Goal: Transaction & Acquisition: Purchase product/service

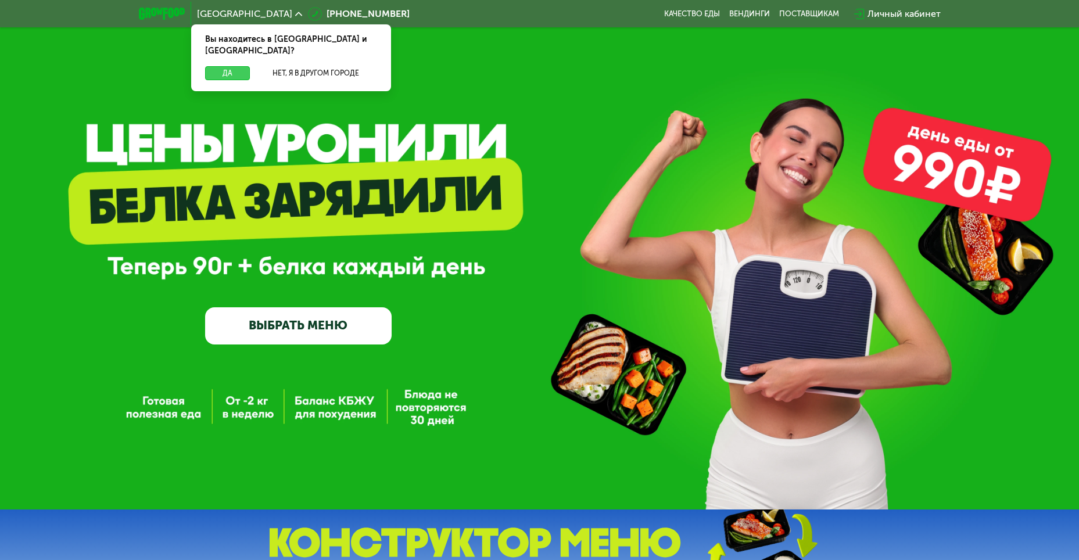
click at [238, 66] on button "Да" at bounding box center [227, 73] width 45 height 14
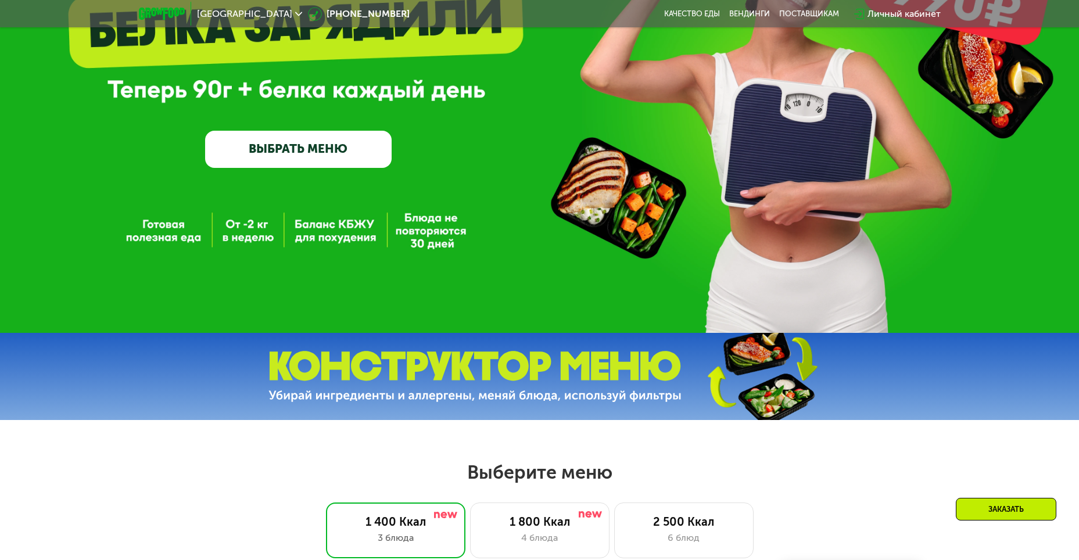
scroll to position [407, 0]
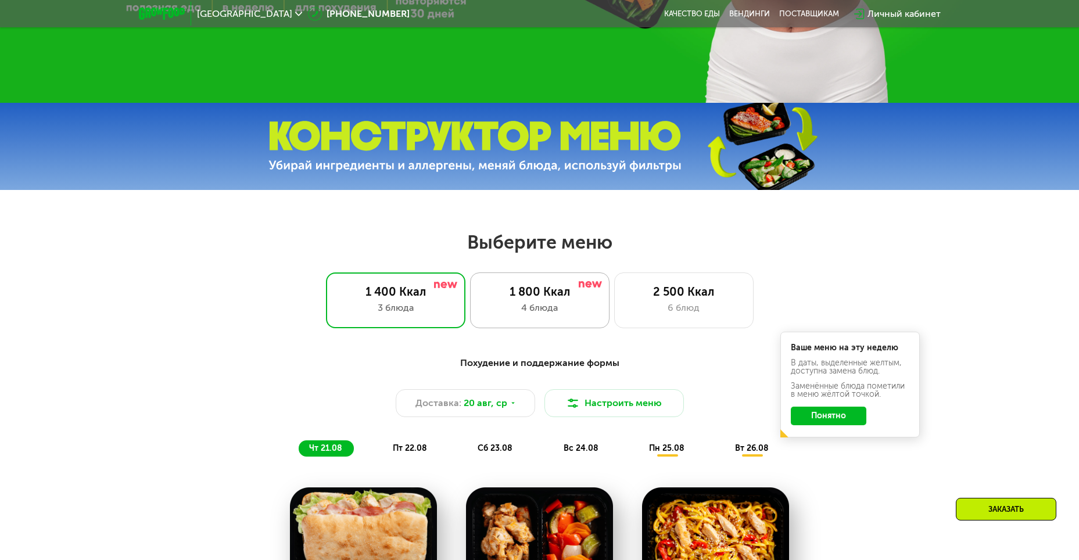
click at [614, 320] on div "1 800 Ккал 4 блюда" at bounding box center [683, 300] width 139 height 56
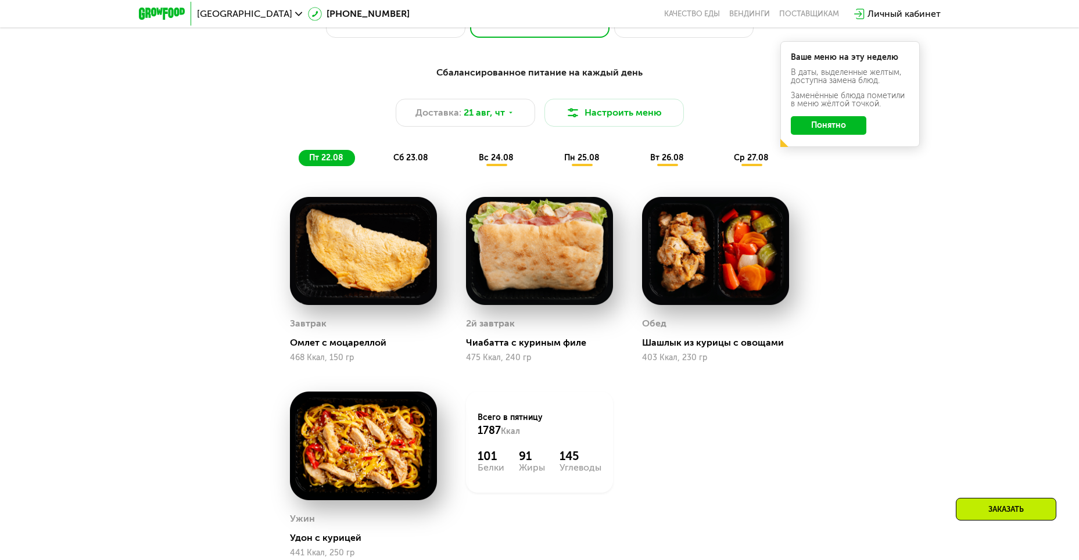
scroll to position [813, 0]
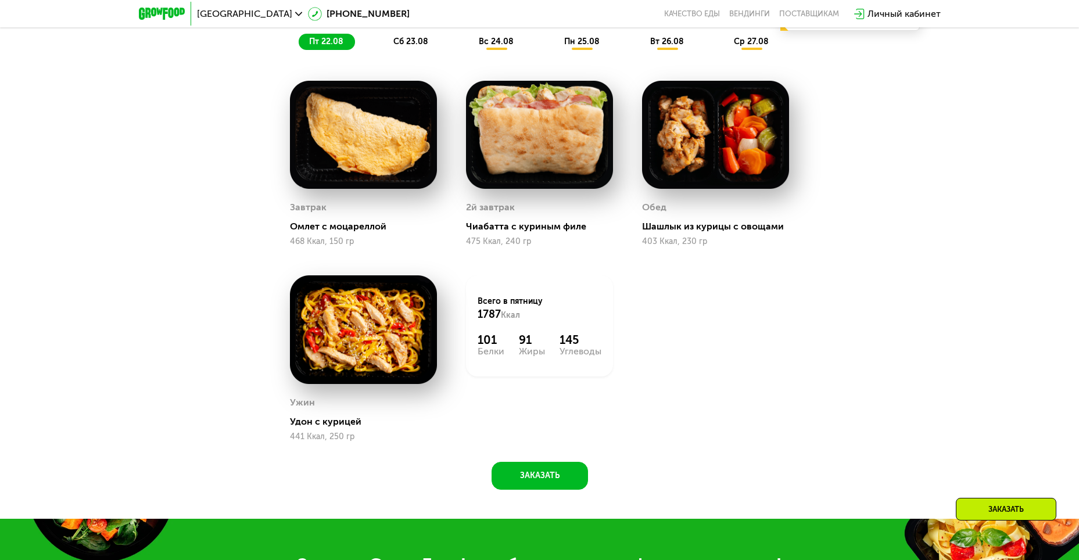
click at [533, 339] on div "91" at bounding box center [532, 340] width 26 height 14
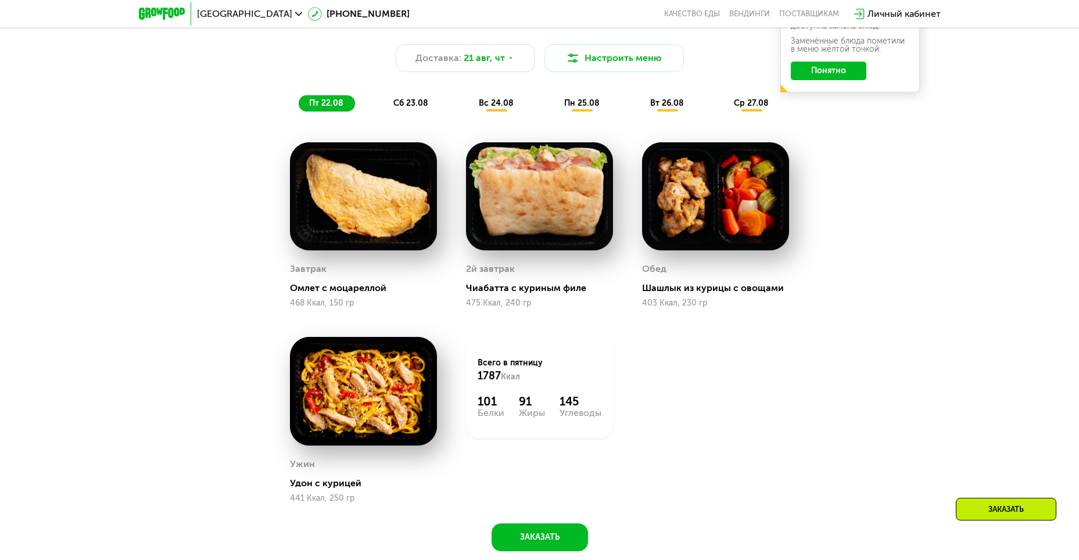
scroll to position [755, 0]
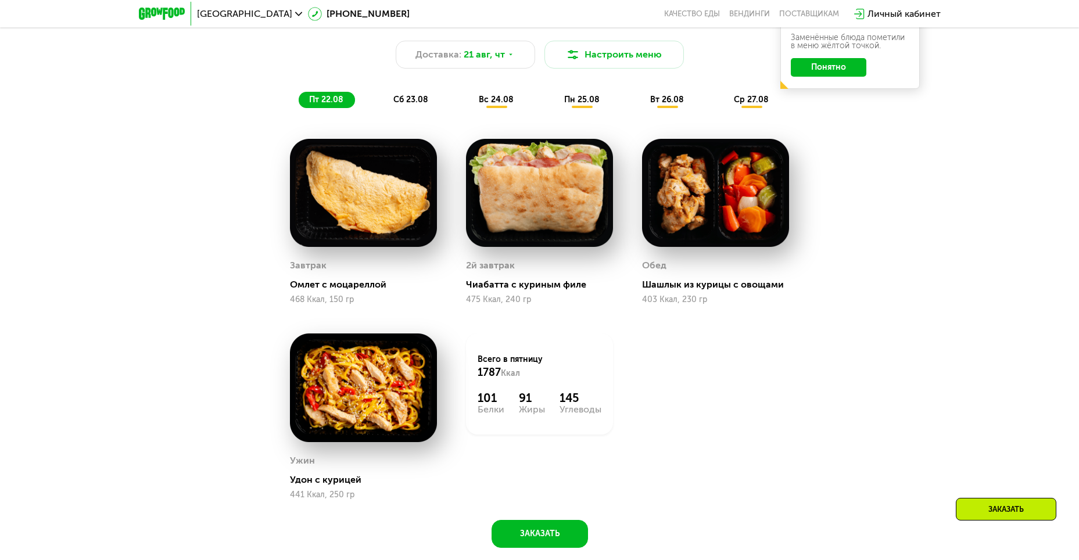
click at [413, 103] on span "сб 23.08" at bounding box center [410, 100] width 35 height 10
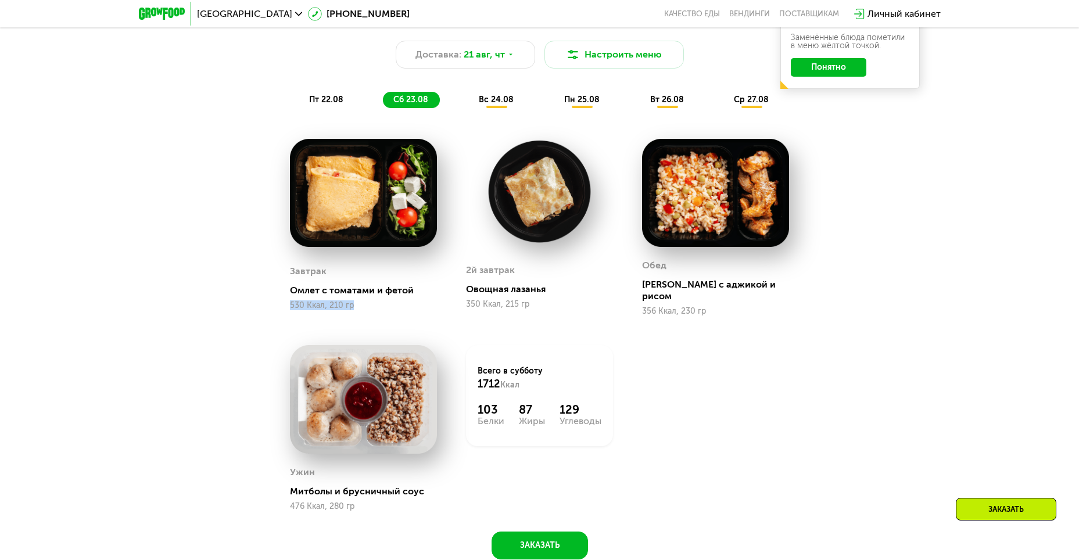
drag, startPoint x: 356, startPoint y: 309, endPoint x: 273, endPoint y: 303, distance: 83.3
click at [273, 303] on div "Сбалансированное питание на каждый день Доставка: [DATE] Настроить меню пт 22.0…" at bounding box center [540, 280] width 716 height 559
click at [178, 337] on div "Сбалансированное питание на каждый день Доставка: [DATE] Настроить меню пт 22.0…" at bounding box center [539, 289] width 1079 height 597
drag, startPoint x: 376, startPoint y: 301, endPoint x: 246, endPoint y: 303, distance: 130.7
click at [246, 303] on div "Сбалансированное питание на каждый день Доставка: [DATE] Настроить меню пт 22.0…" at bounding box center [540, 280] width 716 height 559
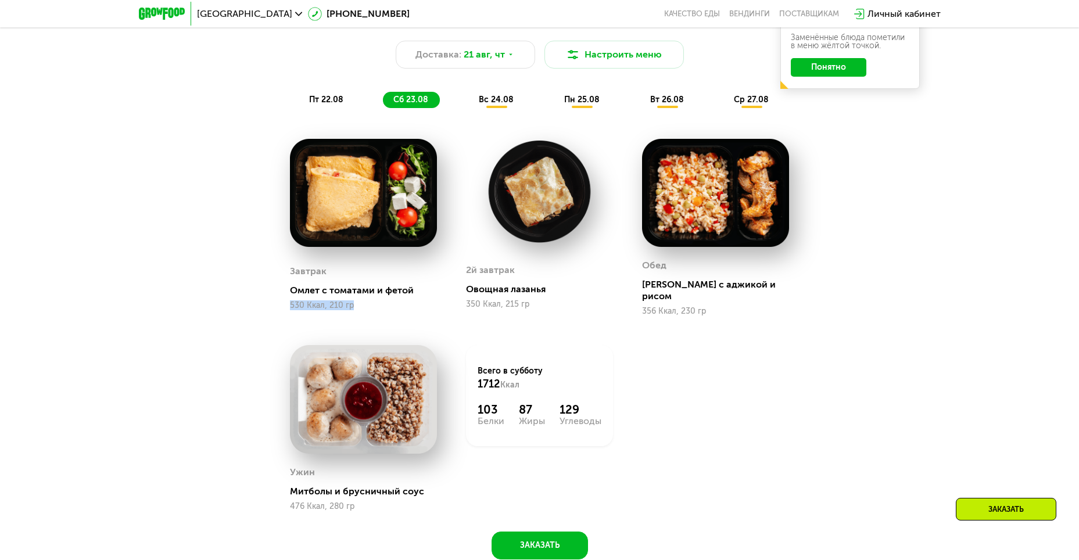
click at [205, 317] on div "Сбалансированное питание на каждый день Доставка: [DATE] Настроить меню пт 22.0…" at bounding box center [540, 280] width 716 height 559
drag, startPoint x: 370, startPoint y: 304, endPoint x: 254, endPoint y: 303, distance: 115.0
click at [254, 303] on div "Сбалансированное питание на каждый день Доставка: [DATE] Настроить меню пт 22.0…" at bounding box center [540, 280] width 716 height 559
click at [166, 335] on div "Сбалансированное питание на каждый день Доставка: [DATE] Настроить меню пт 22.0…" at bounding box center [539, 289] width 1079 height 597
click at [962, 256] on div "Сбалансированное питание на каждый день Доставка: [DATE] Настроить меню пт 22.0…" at bounding box center [539, 289] width 1079 height 597
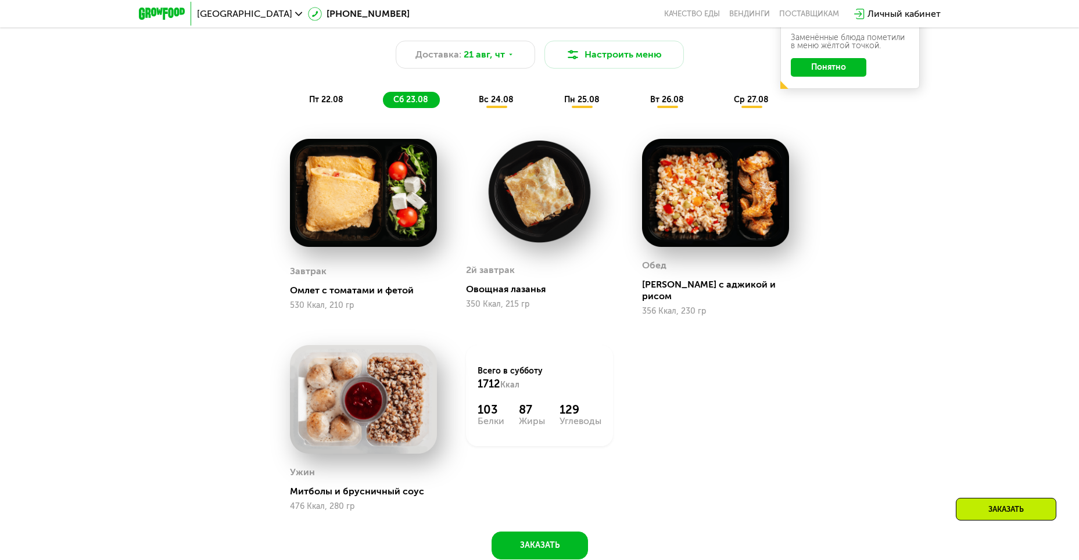
click at [505, 98] on span "вс 24.08" at bounding box center [496, 100] width 35 height 10
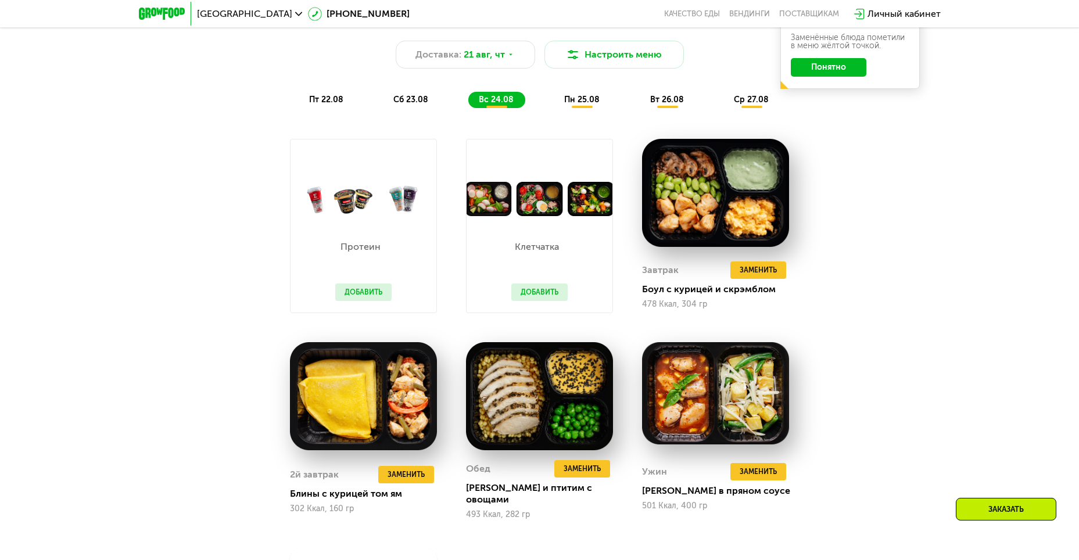
click at [419, 103] on span "сб 23.08" at bounding box center [410, 100] width 35 height 10
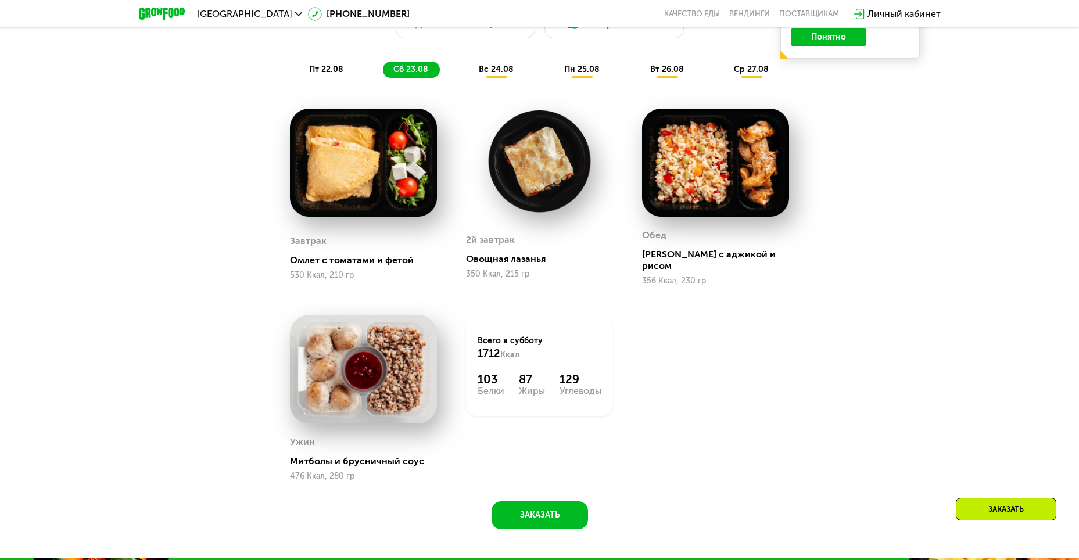
scroll to position [697, 0]
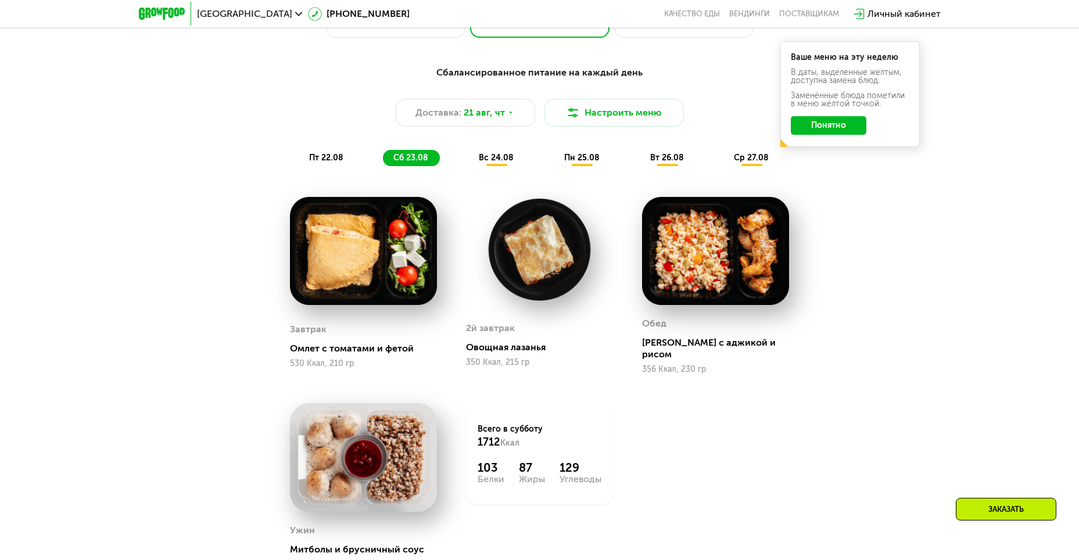
click at [497, 157] on span "вс 24.08" at bounding box center [496, 158] width 35 height 10
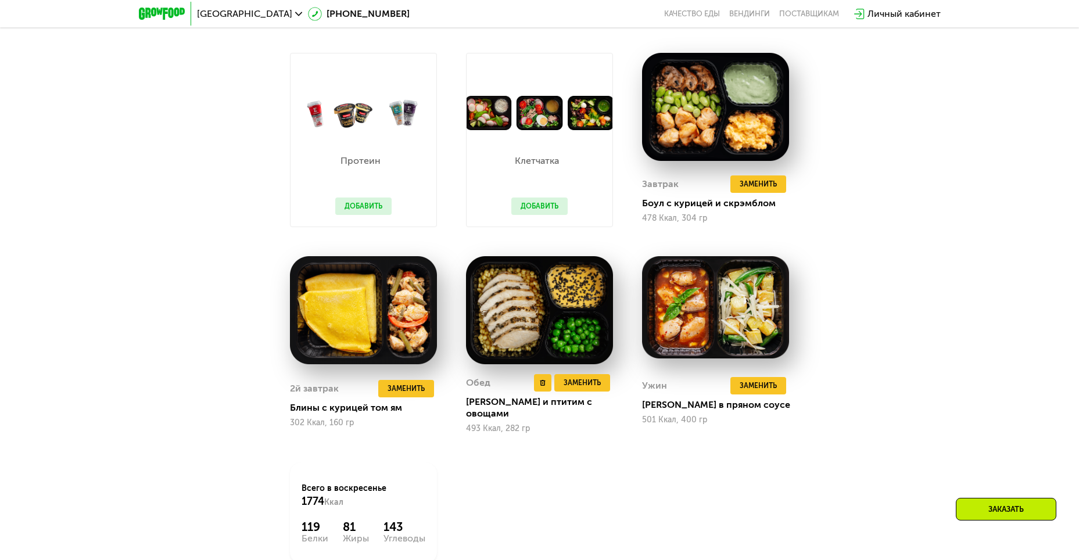
scroll to position [813, 0]
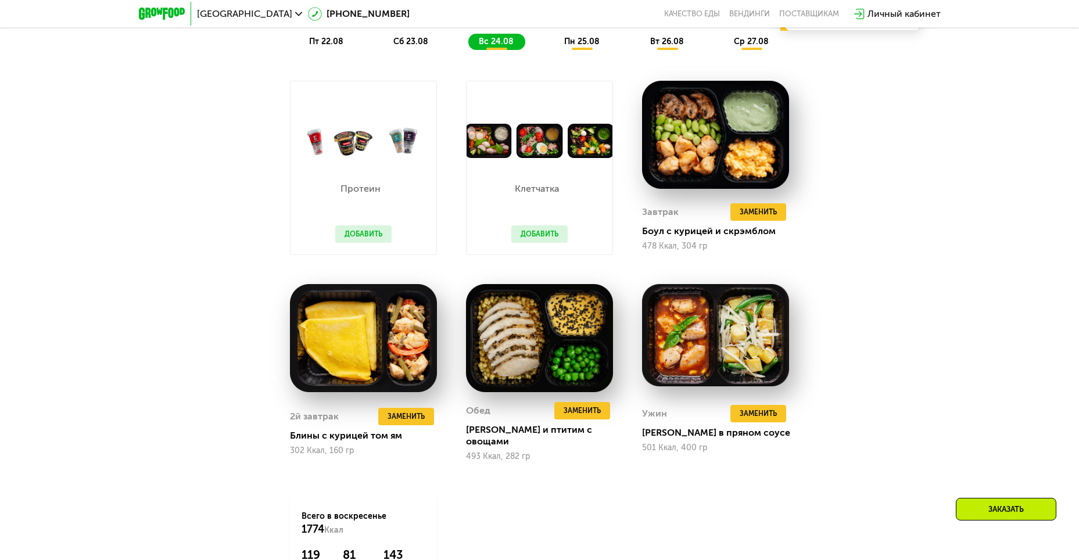
click at [554, 239] on button "Добавить" at bounding box center [539, 233] width 56 height 17
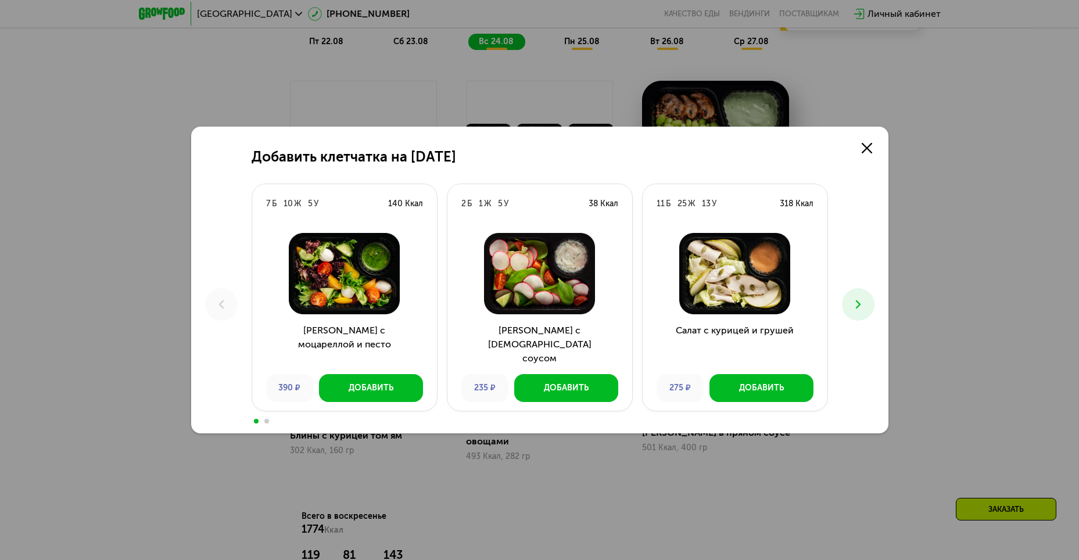
click at [485, 382] on div "235 ₽" at bounding box center [484, 388] width 47 height 28
click at [511, 311] on img at bounding box center [540, 273] width 166 height 81
click at [529, 293] on img at bounding box center [540, 273] width 166 height 81
click at [578, 390] on div "Добавить" at bounding box center [566, 388] width 45 height 12
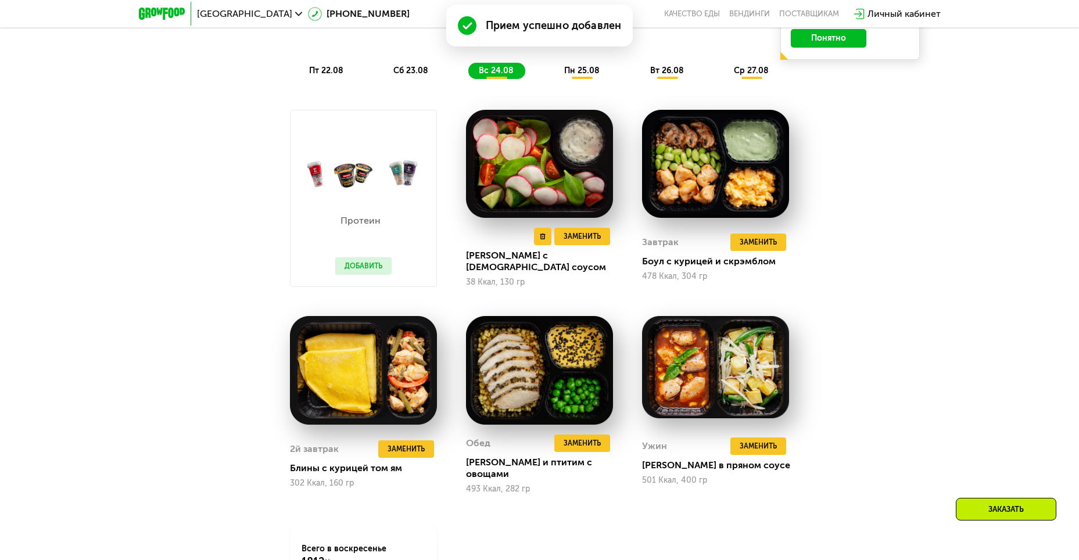
click at [545, 267] on div "[PERSON_NAME] с [DEMOGRAPHIC_DATA] соусом" at bounding box center [544, 261] width 156 height 23
click at [544, 177] on img at bounding box center [539, 164] width 147 height 109
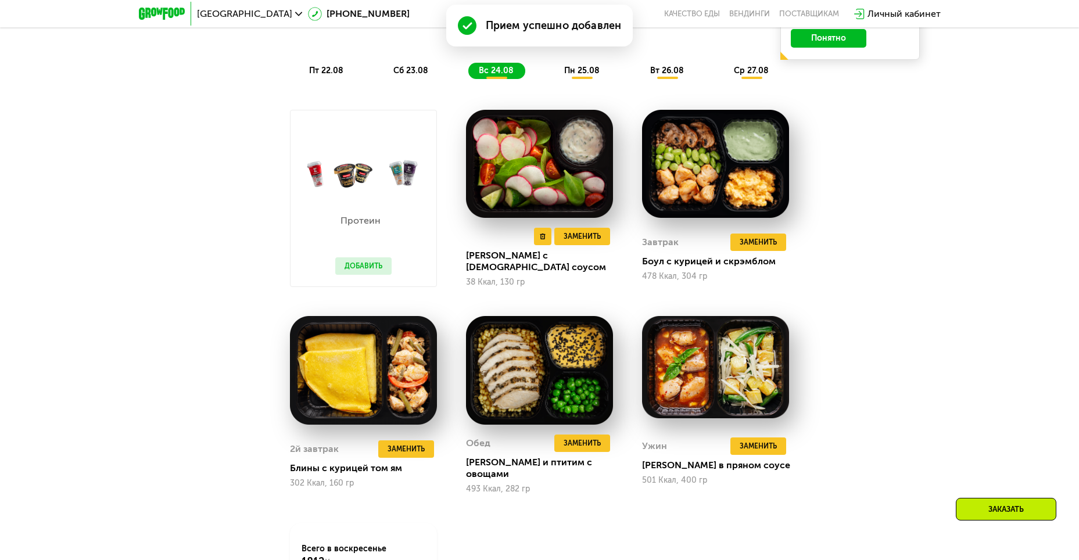
click at [544, 177] on img at bounding box center [539, 164] width 147 height 109
click at [498, 271] on div "Удалить Заменить Заменить Салат с греческим соусом 38 Ккал, 130 гр" at bounding box center [539, 257] width 147 height 59
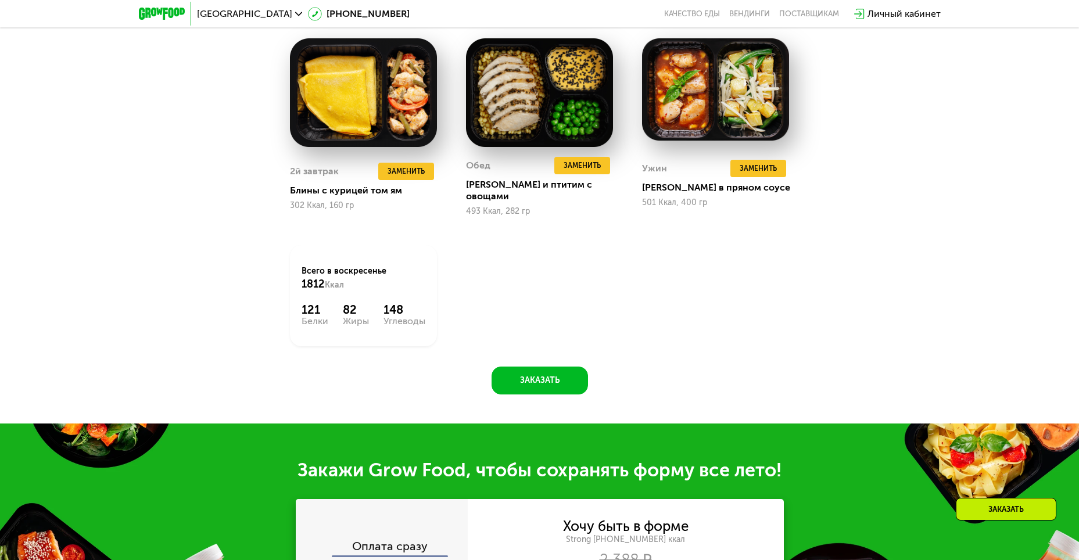
scroll to position [1104, 0]
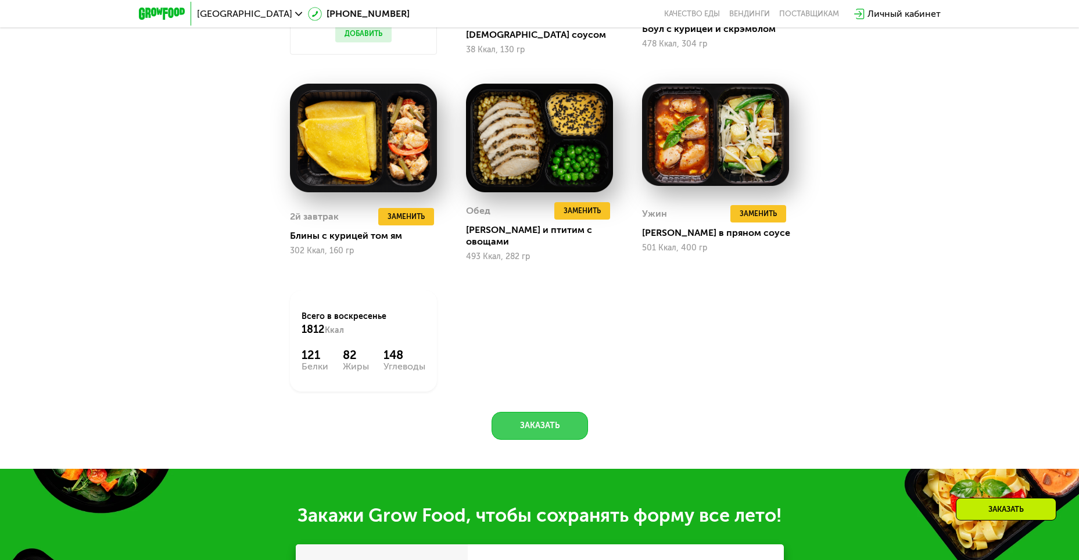
click at [557, 412] on button "Заказать" at bounding box center [540, 426] width 96 height 28
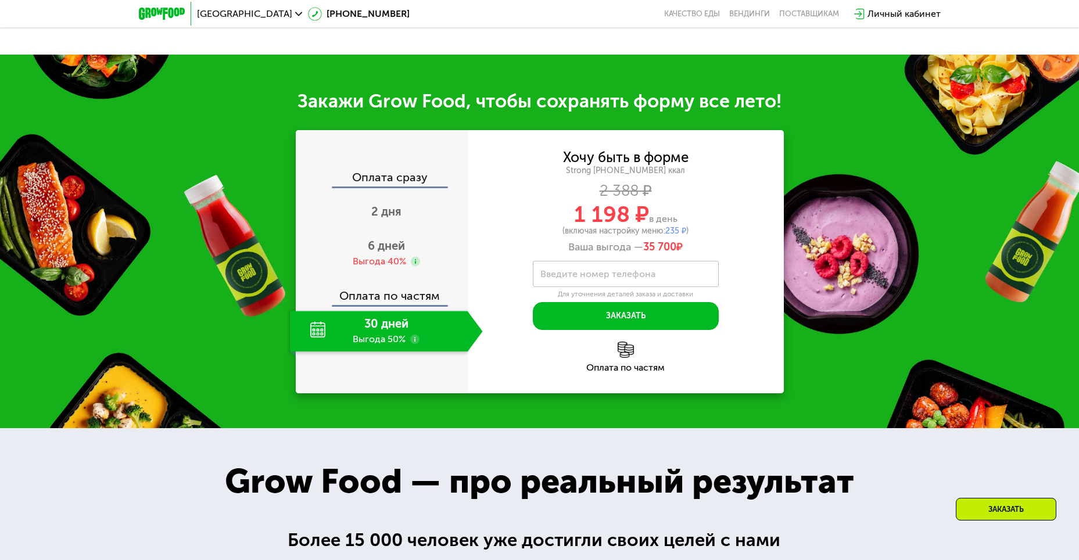
scroll to position [1504, 0]
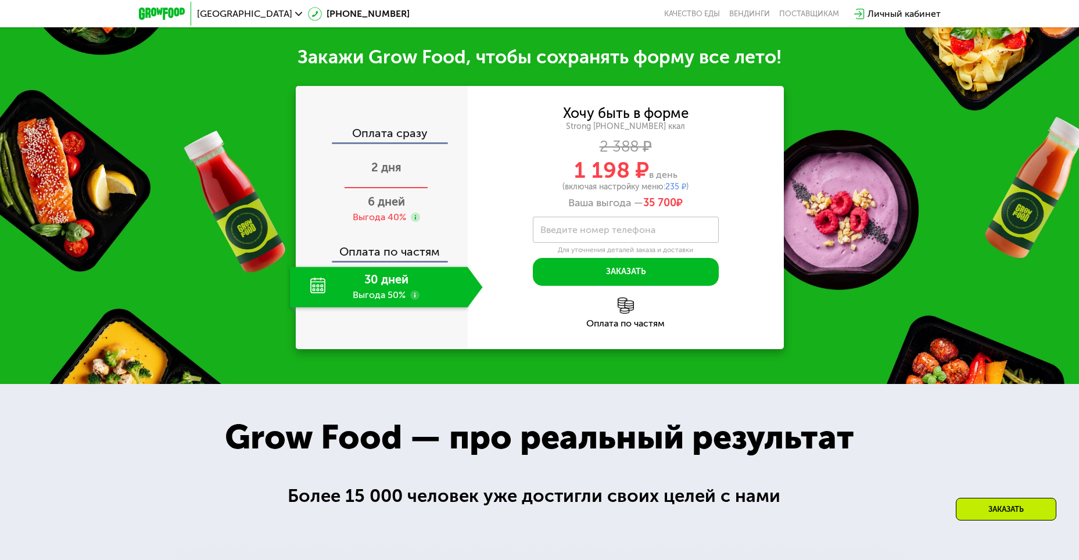
click at [396, 160] on span "2 дня" at bounding box center [386, 167] width 30 height 14
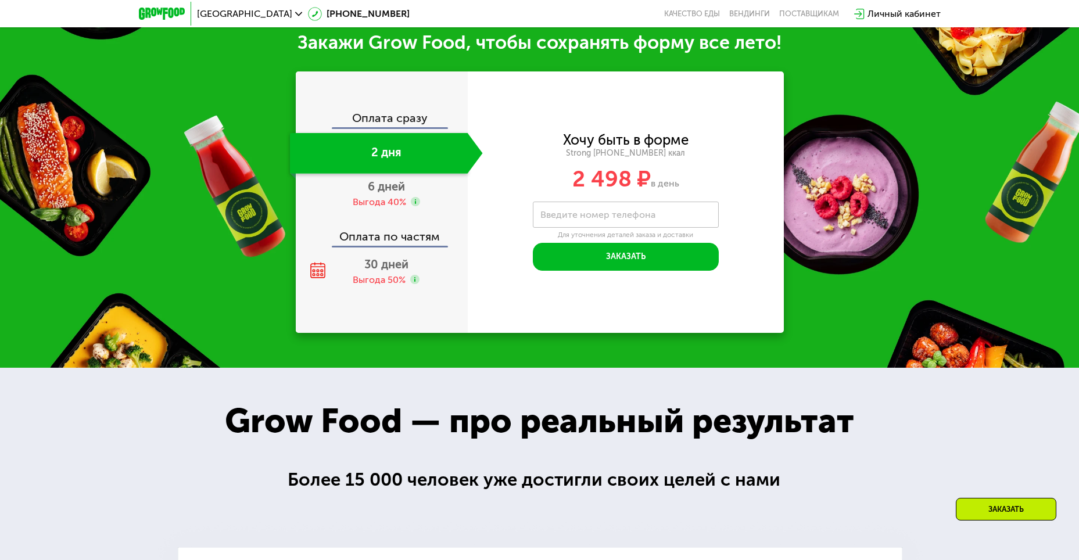
scroll to position [1336, 0]
click at [394, 124] on div "Оплата сразу" at bounding box center [382, 119] width 171 height 15
click at [397, 118] on div "Оплата сразу" at bounding box center [382, 119] width 171 height 15
click at [386, 199] on div "6 дней Выгода 40%" at bounding box center [386, 194] width 193 height 41
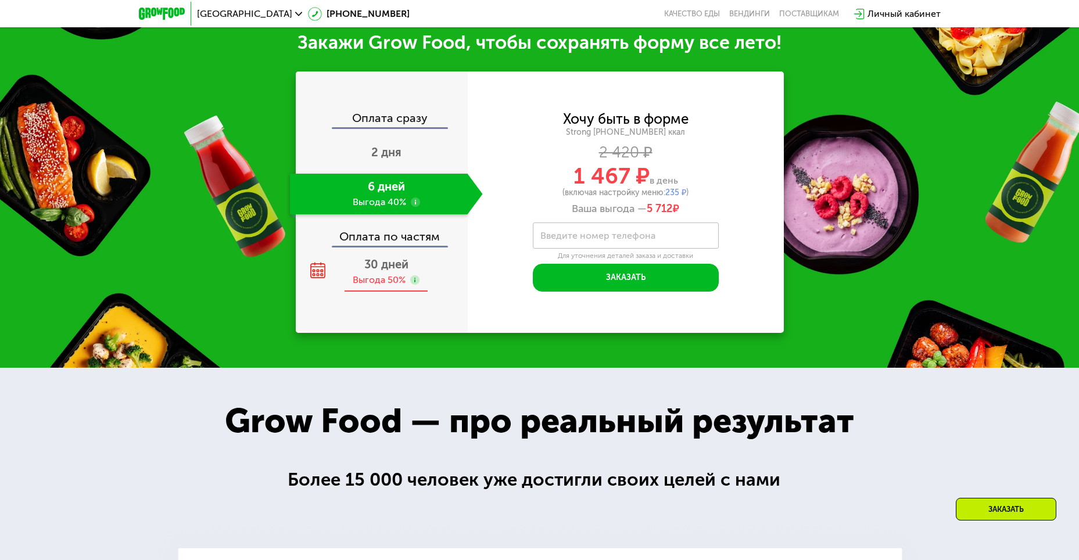
click at [383, 281] on div "Выгода 50%" at bounding box center [379, 280] width 53 height 13
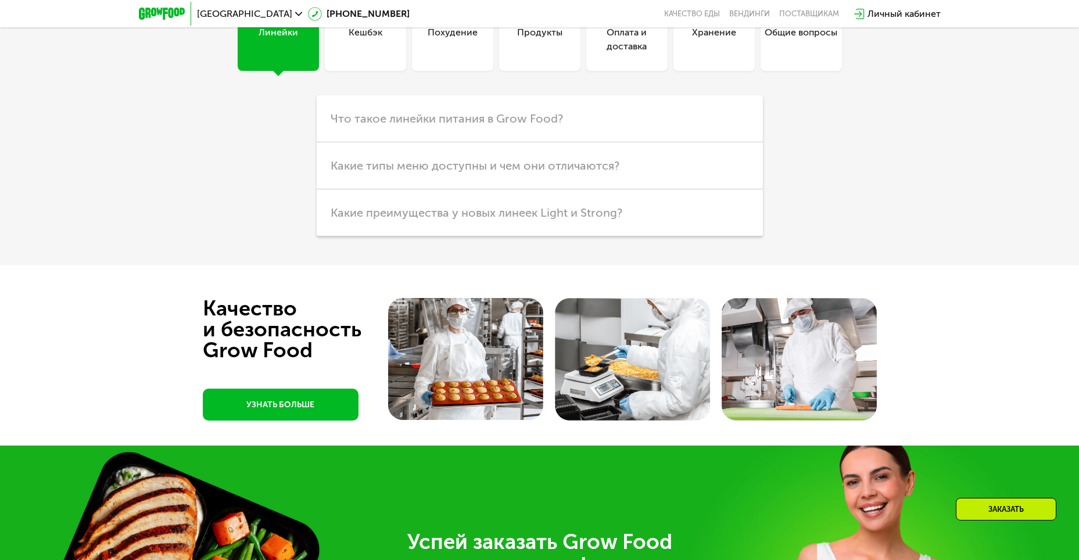
scroll to position [3171, 0]
